Goal: Obtain resource: Download file/media

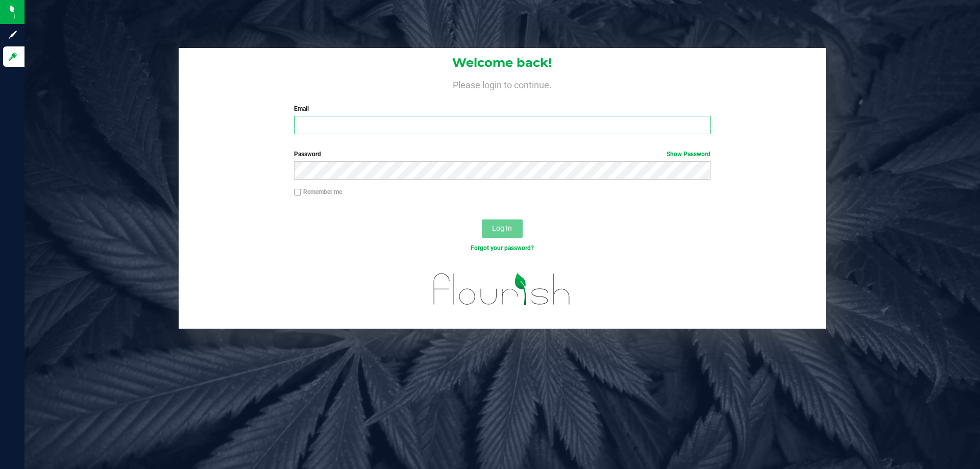
click at [364, 124] on input "Email" at bounding box center [502, 125] width 416 height 18
type input "twilkerson@Liveparallel.com"
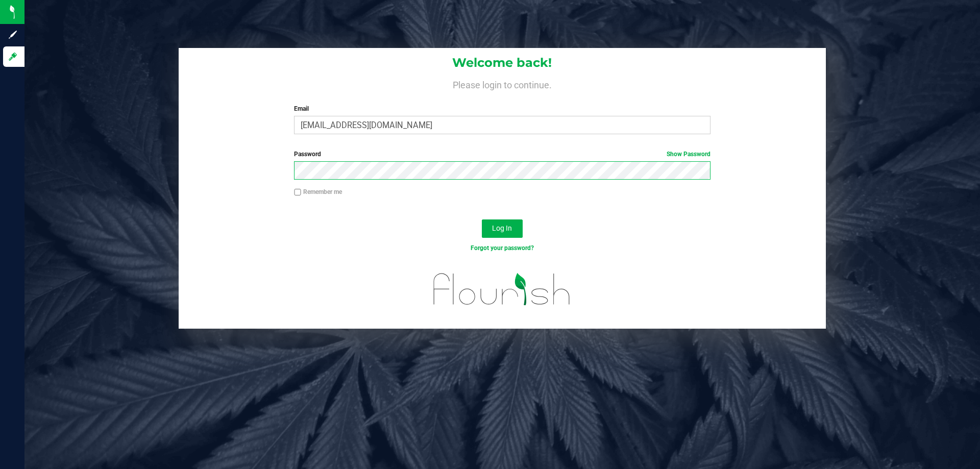
click at [482, 219] on button "Log In" at bounding box center [502, 228] width 41 height 18
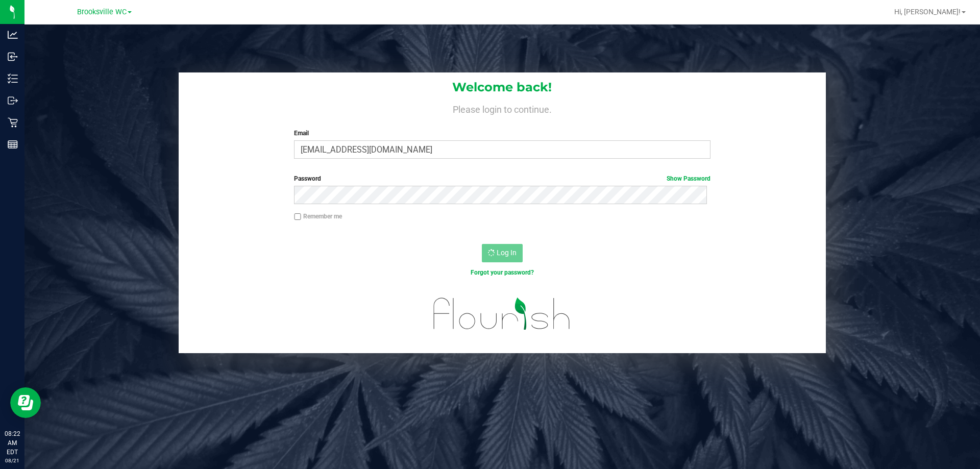
click at [125, 5] on div "Brooksville WC" at bounding box center [104, 12] width 149 height 16
click at [125, 11] on span "Brooksville WC" at bounding box center [101, 12] width 49 height 9
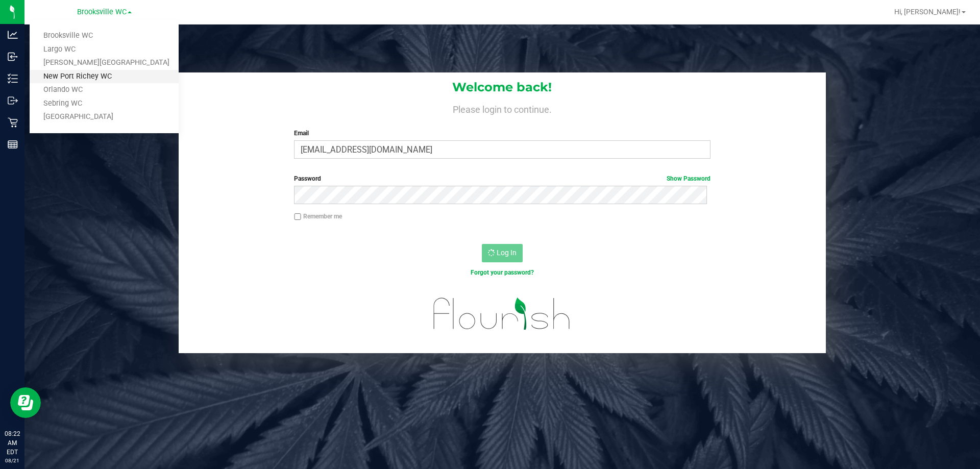
click at [98, 73] on link "New Port Richey WC" at bounding box center [104, 77] width 149 height 14
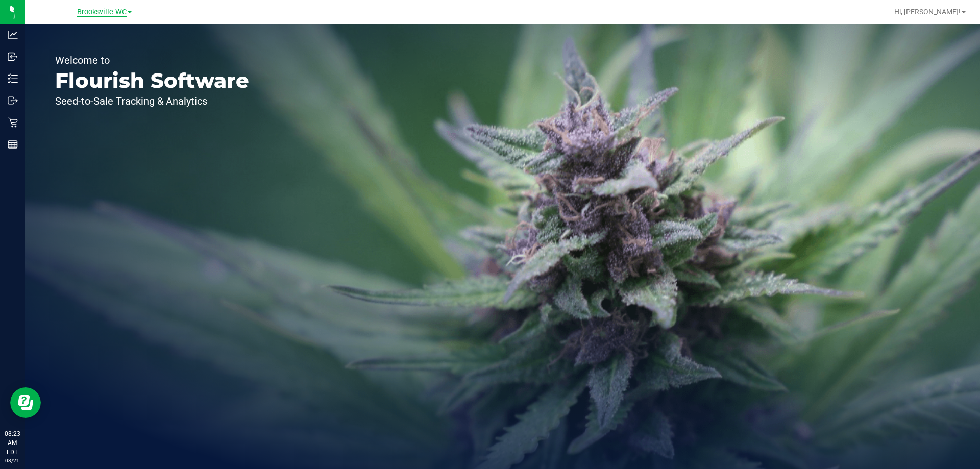
click at [107, 11] on span "Brooksville WC" at bounding box center [101, 12] width 49 height 9
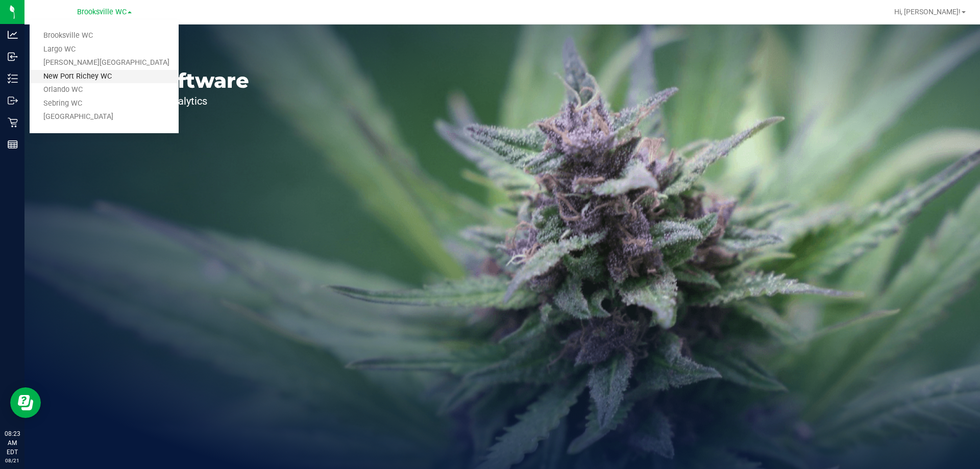
click at [110, 81] on link "New Port Richey WC" at bounding box center [104, 77] width 149 height 14
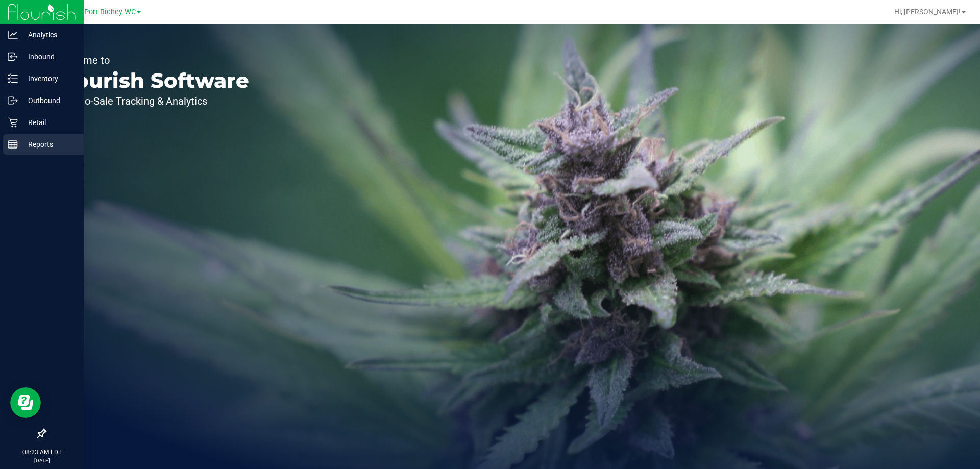
click at [11, 142] on icon at bounding box center [13, 144] width 10 height 10
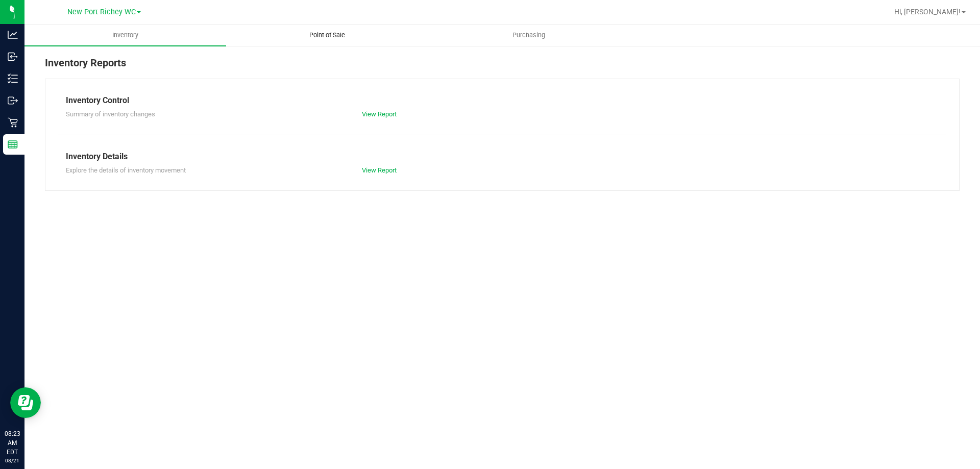
click at [334, 41] on uib-tab-heading "Point of Sale" at bounding box center [327, 35] width 201 height 20
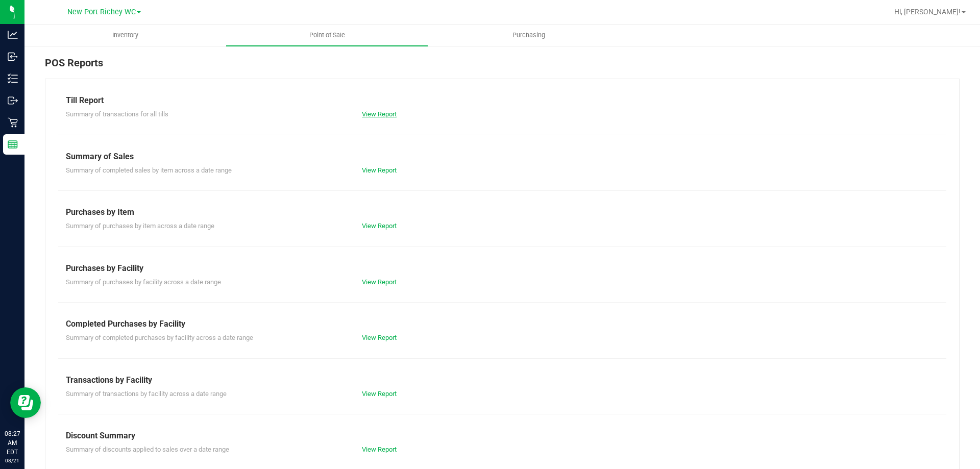
click at [380, 116] on link "View Report" at bounding box center [379, 114] width 35 height 8
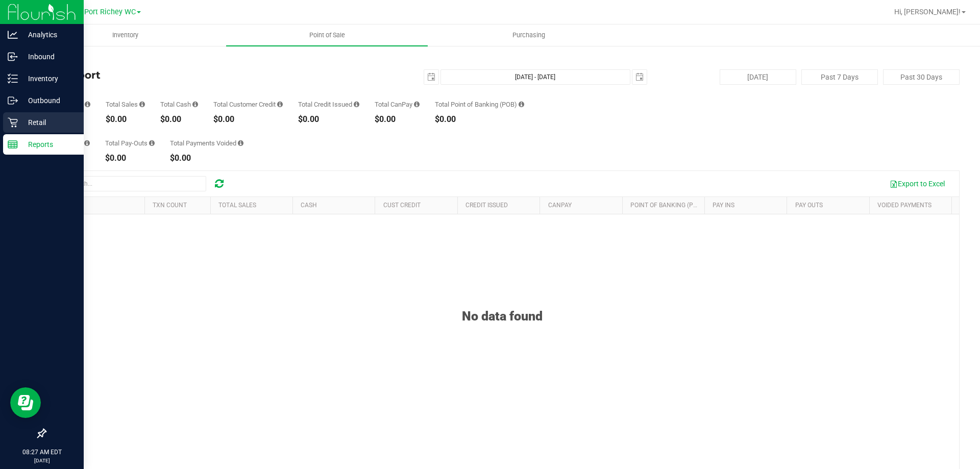
click at [17, 123] on icon at bounding box center [13, 122] width 10 height 10
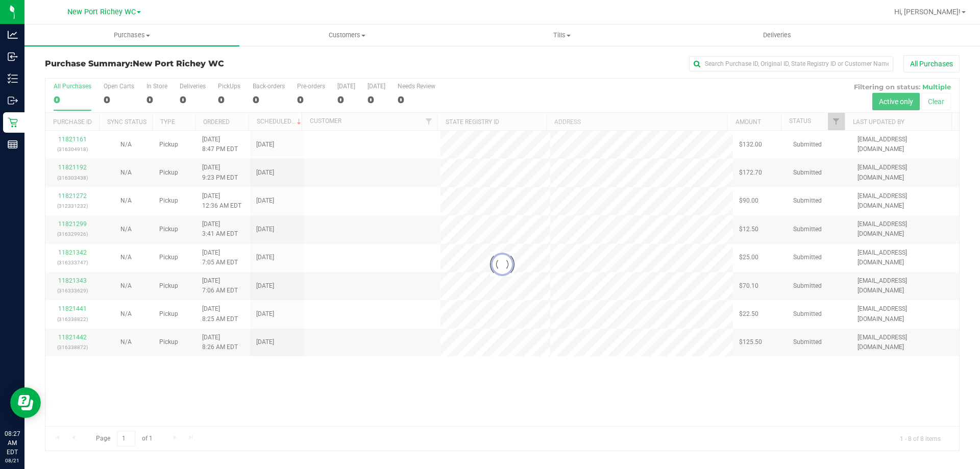
click at [561, 49] on div "Purchase Summary: New Port Richey WC All Purchases Loading... All Purchases 0 O…" at bounding box center [501, 253] width 955 height 416
click at [560, 36] on span "Tills" at bounding box center [562, 35] width 214 height 9
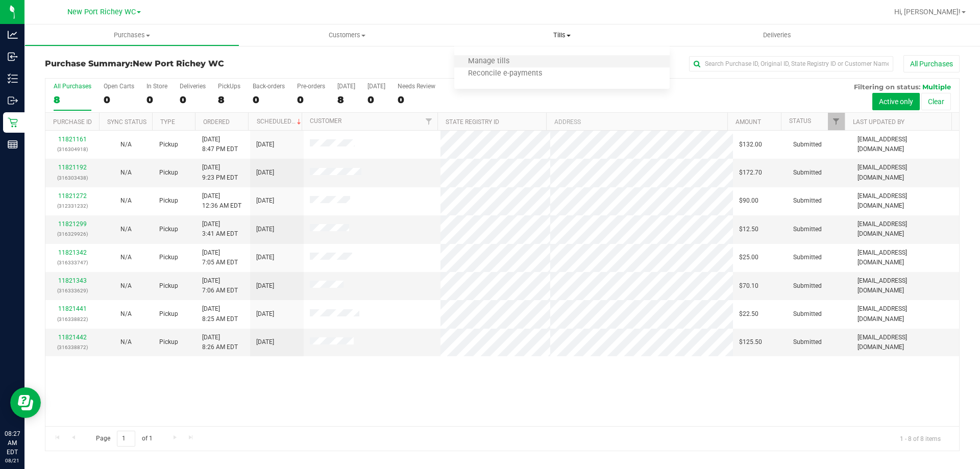
click at [544, 61] on li "Manage tills" at bounding box center [561, 62] width 215 height 12
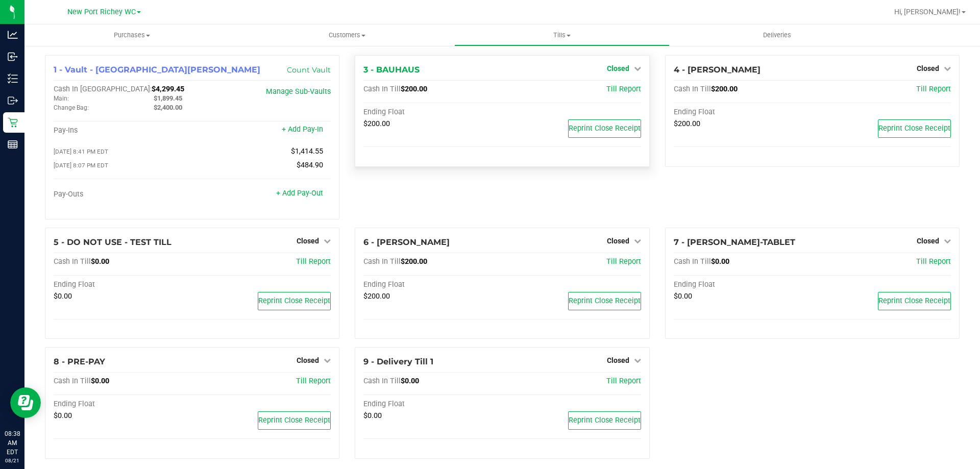
click at [607, 70] on span "Closed" at bounding box center [618, 68] width 22 height 8
click at [608, 93] on link "Open Till" at bounding box center [617, 90] width 27 height 8
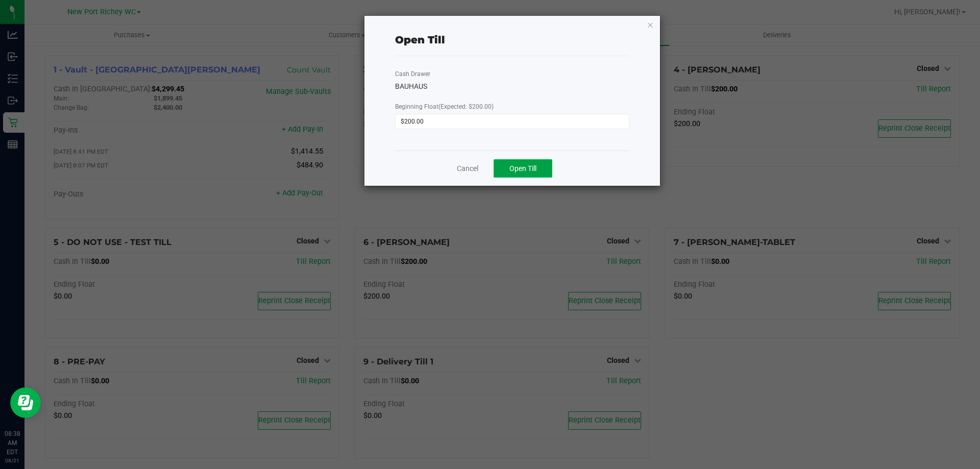
click at [541, 164] on button "Open Till" at bounding box center [522, 168] width 59 height 18
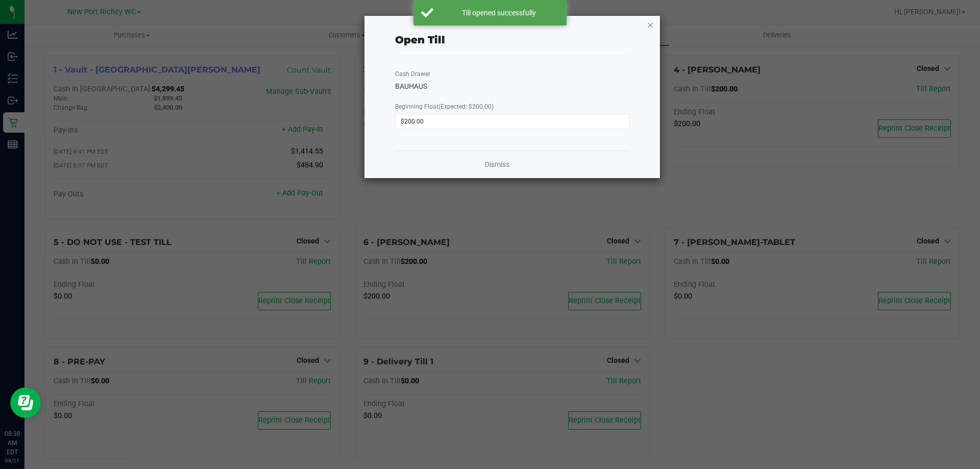
click at [652, 24] on icon "button" at bounding box center [649, 24] width 7 height 12
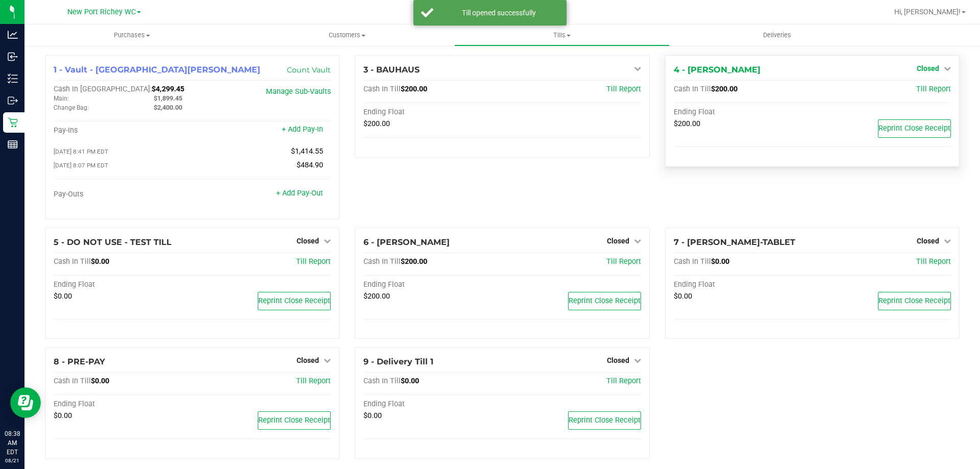
click at [943, 69] on icon at bounding box center [946, 68] width 7 height 7
click at [919, 89] on link "Open Till" at bounding box center [927, 90] width 27 height 8
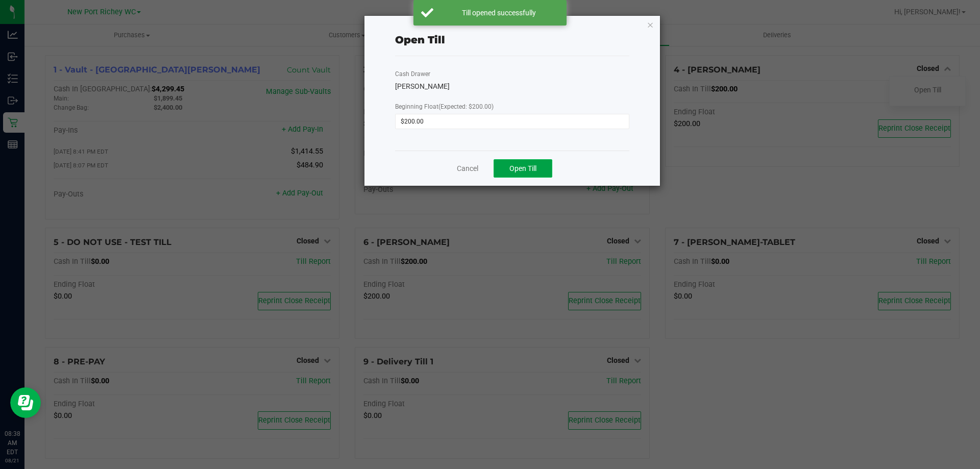
click at [527, 165] on span "Open Till" at bounding box center [522, 168] width 27 height 8
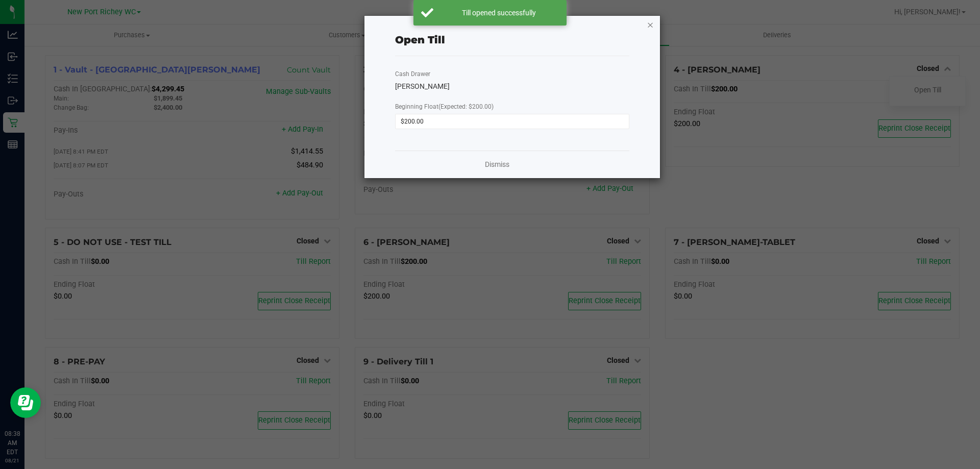
click at [647, 26] on icon "button" at bounding box center [649, 24] width 7 height 12
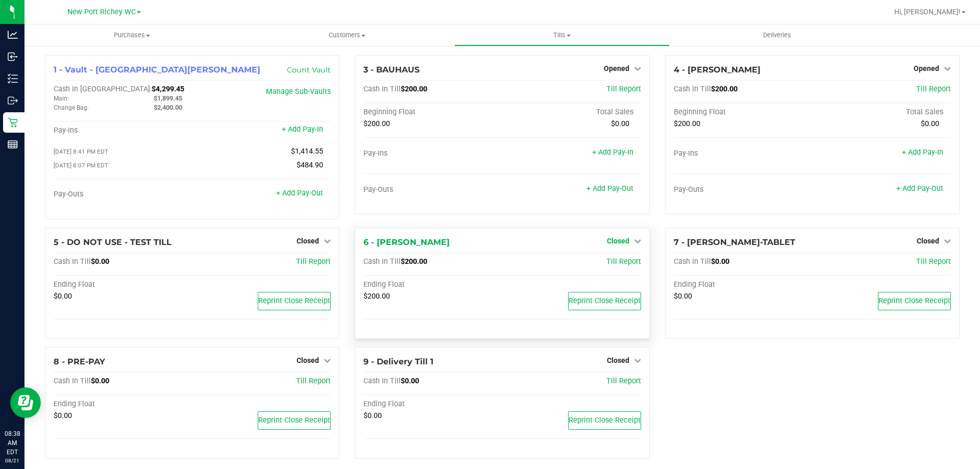
click at [612, 242] on span "Closed" at bounding box center [618, 241] width 22 height 8
click at [608, 262] on link "Open Till" at bounding box center [617, 262] width 27 height 8
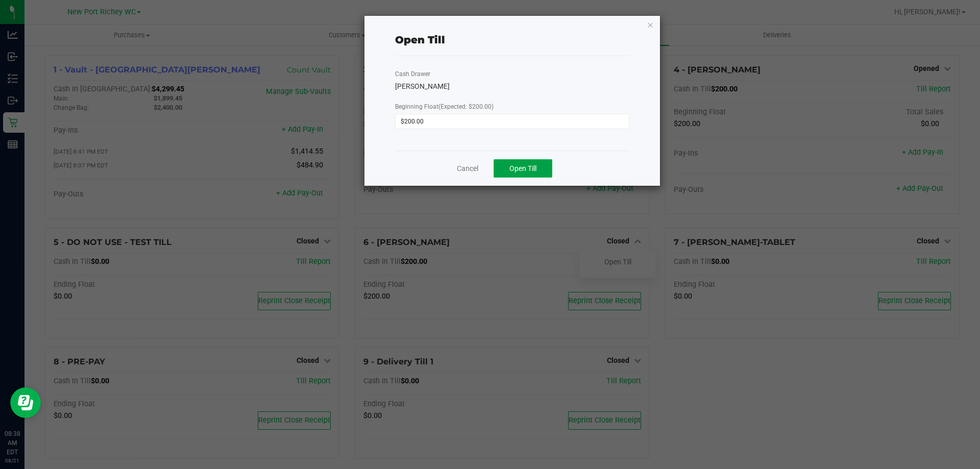
click at [503, 162] on button "Open Till" at bounding box center [522, 168] width 59 height 18
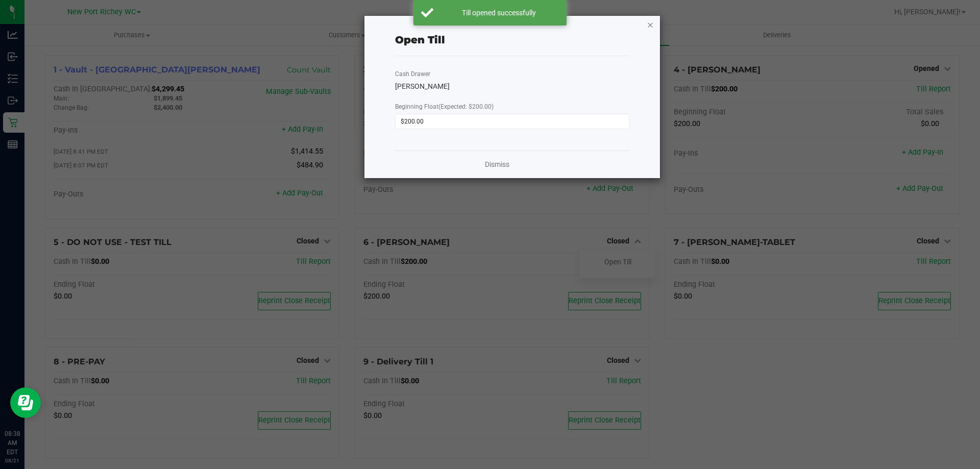
click at [648, 29] on icon "button" at bounding box center [649, 24] width 7 height 12
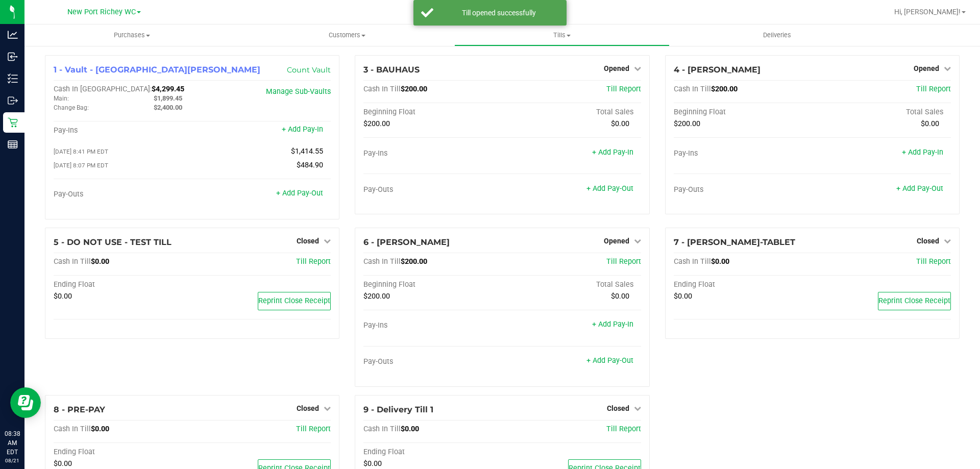
click at [319, 358] on div "5 - DO NOT USE - TEST TILL Closed Open Till Cash In Till $0.00 Till Report Endi…" at bounding box center [192, 311] width 310 height 167
click at [319, 406] on link "Closed" at bounding box center [313, 408] width 34 height 8
click at [318, 433] on link "Open Till" at bounding box center [307, 429] width 27 height 8
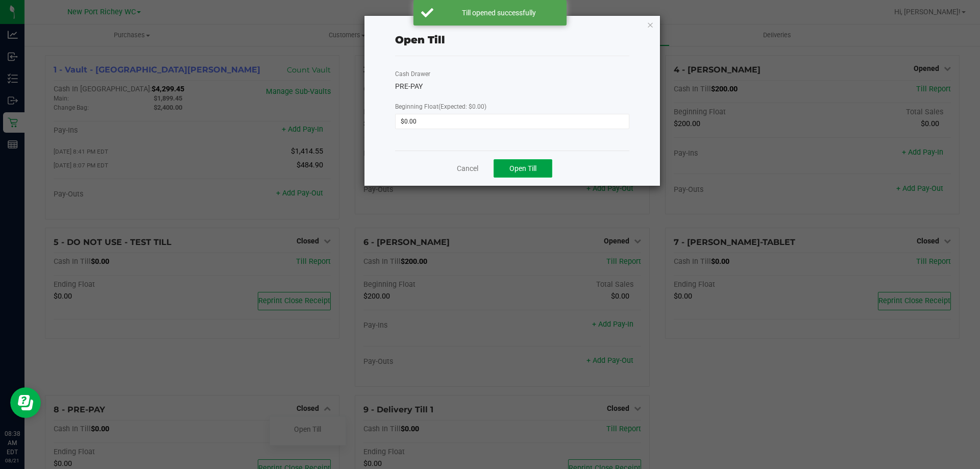
click at [521, 171] on span "Open Till" at bounding box center [522, 168] width 27 height 8
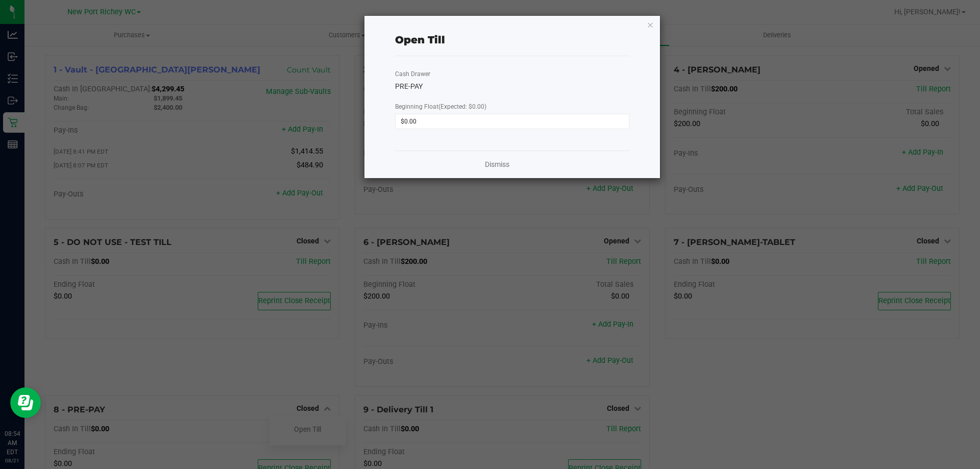
click at [492, 157] on div "Dismiss" at bounding box center [512, 165] width 234 height 28
click at [492, 164] on link "Dismiss" at bounding box center [497, 164] width 24 height 11
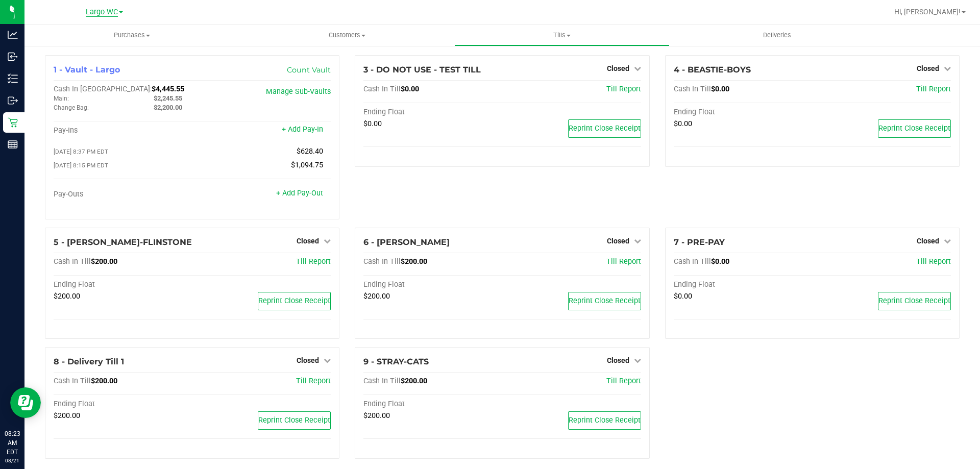
click at [101, 14] on span "Largo WC" at bounding box center [102, 12] width 32 height 9
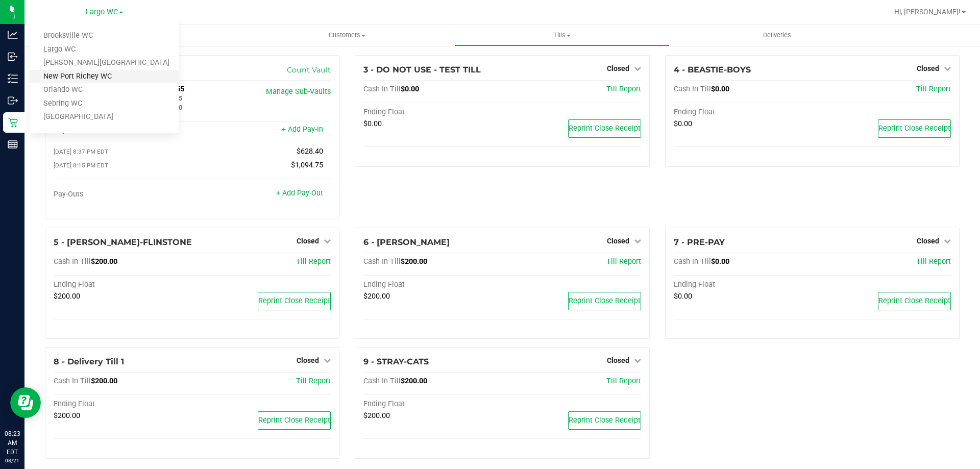
click at [107, 81] on link "New Port Richey WC" at bounding box center [104, 77] width 149 height 14
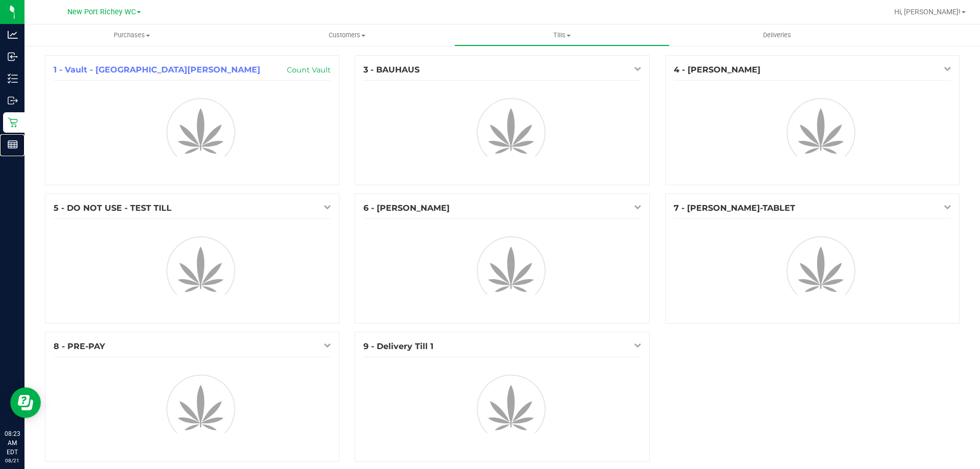
click at [0, 0] on p "Reports" at bounding box center [0, 0] width 0 height 0
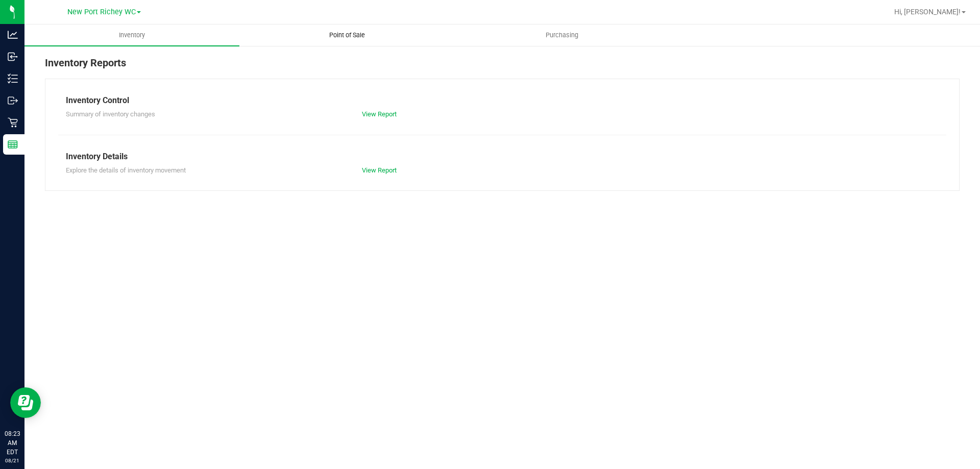
click at [324, 36] on span "Point of Sale" at bounding box center [346, 35] width 63 height 9
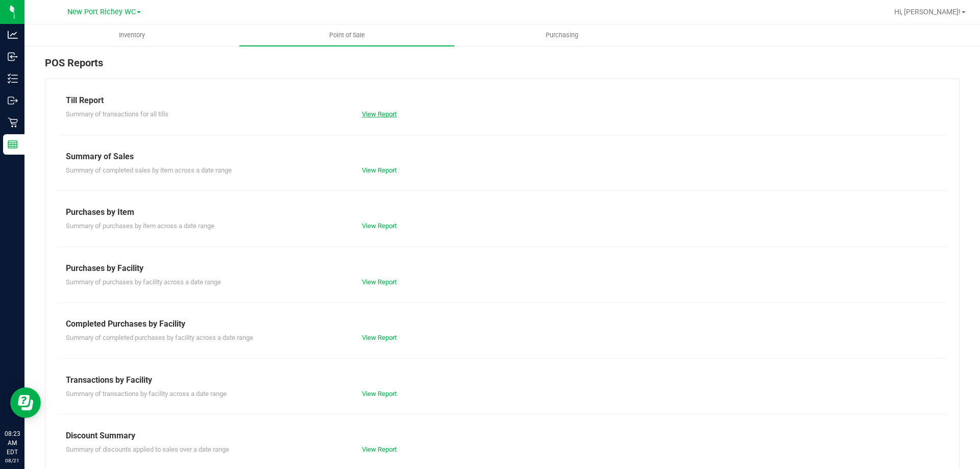
click at [362, 117] on link "View Report" at bounding box center [379, 114] width 35 height 8
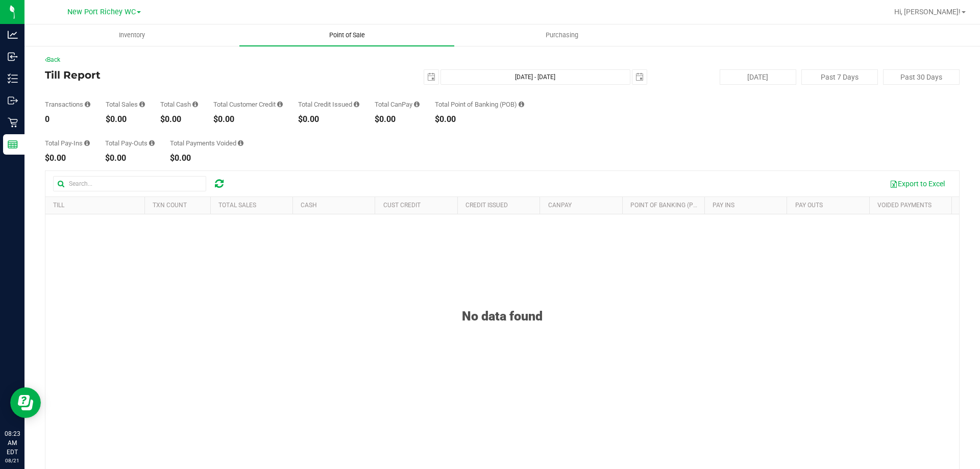
click at [353, 34] on span "Point of Sale" at bounding box center [346, 35] width 63 height 9
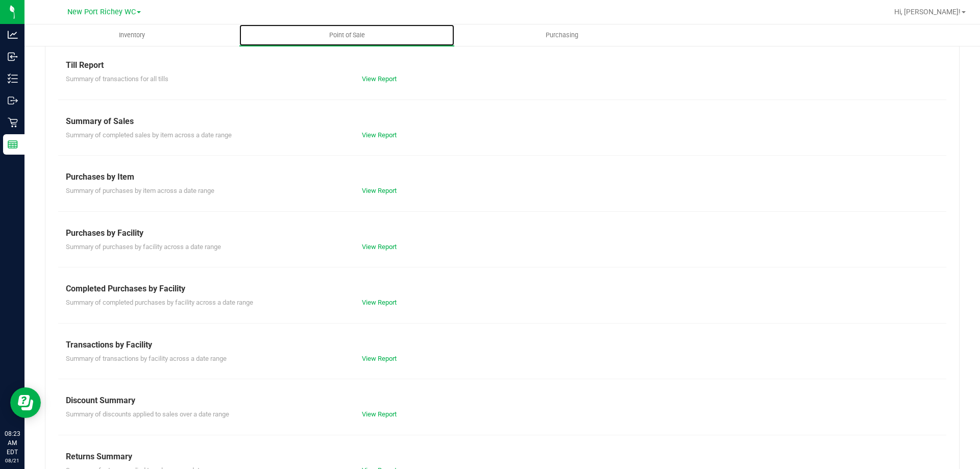
scroll to position [67, 0]
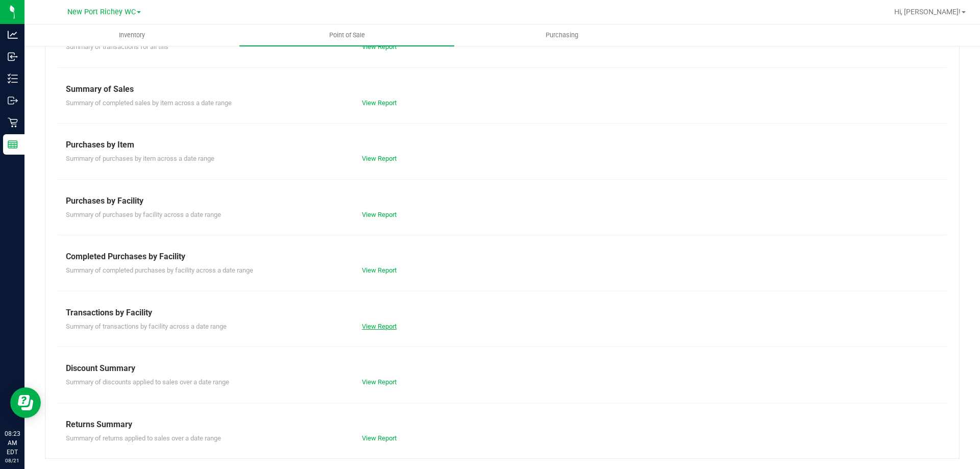
click at [378, 330] on link "View Report" at bounding box center [379, 326] width 35 height 8
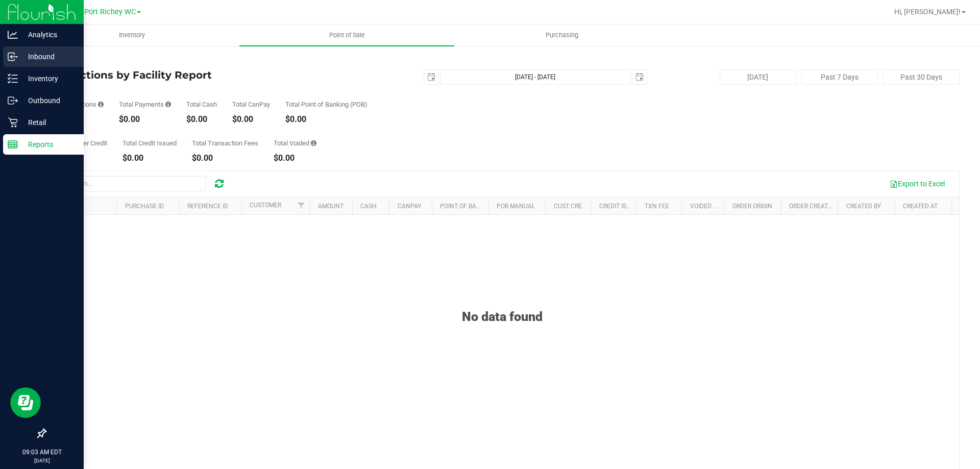
click at [26, 54] on p "Inbound" at bounding box center [48, 57] width 61 height 12
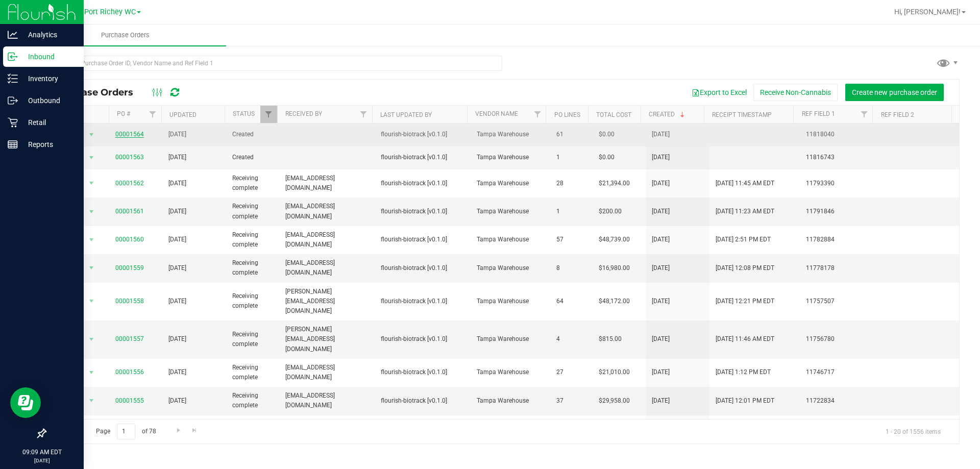
click at [135, 133] on link "00001564" at bounding box center [129, 134] width 29 height 7
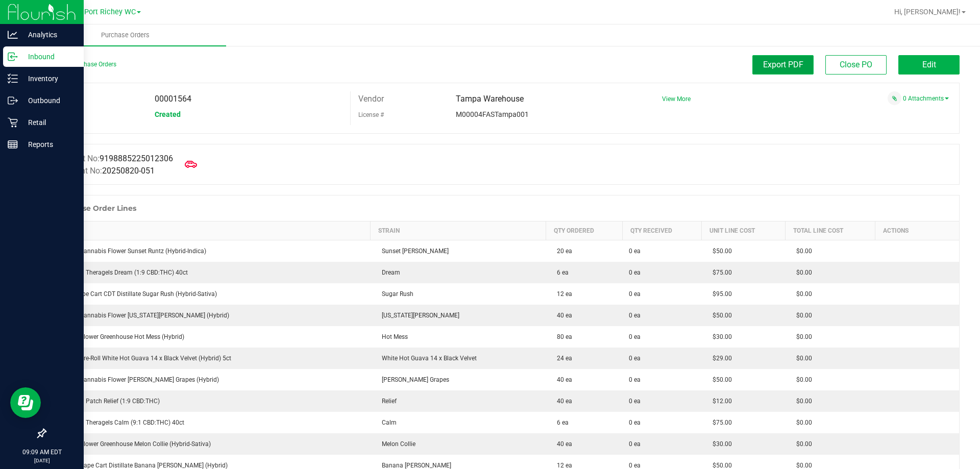
click at [784, 61] on span "Export PDF" at bounding box center [783, 65] width 40 height 10
click at [97, 63] on link "Back to Purchase Orders" at bounding box center [80, 64] width 71 height 7
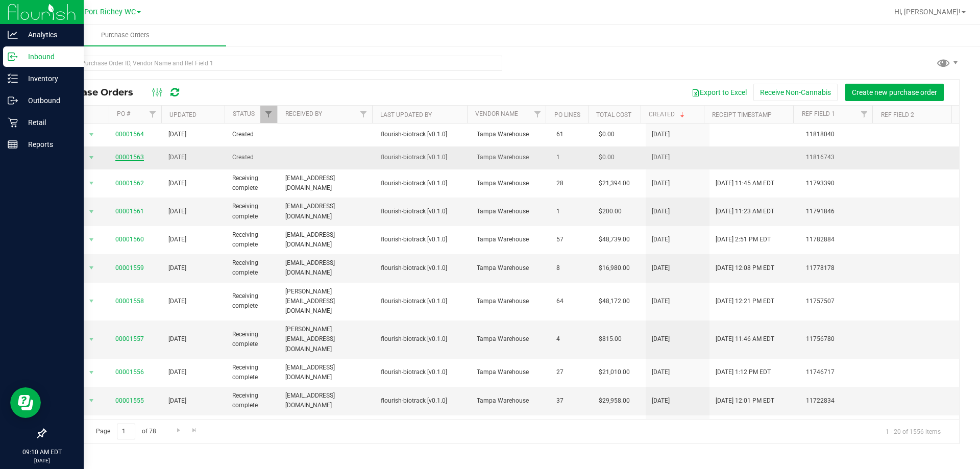
click at [120, 159] on link "00001563" at bounding box center [129, 157] width 29 height 7
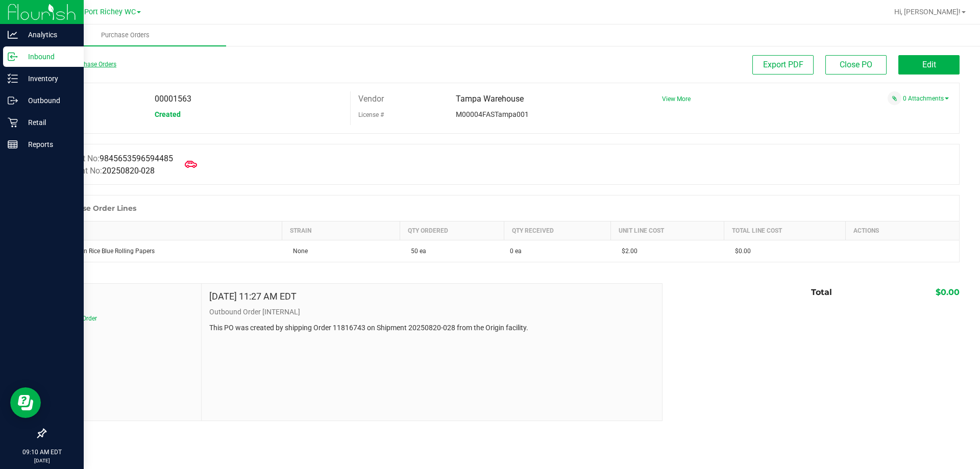
click at [84, 64] on link "Back to Purchase Orders" at bounding box center [80, 64] width 71 height 7
